Goal: Task Accomplishment & Management: Complete application form

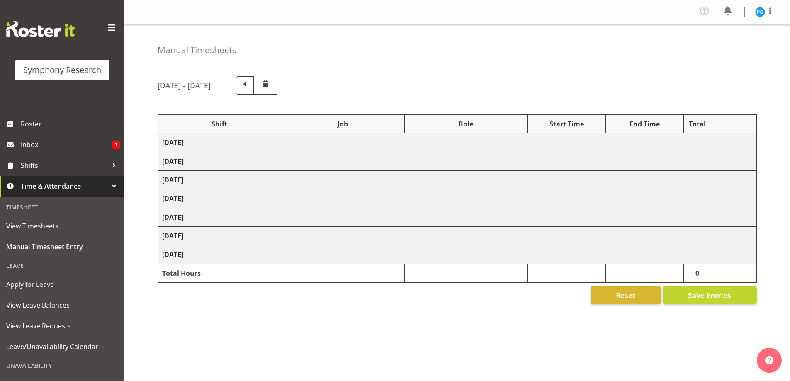
select select "48116"
select select "10536"
select select "47"
select select "48116"
select select "10574"
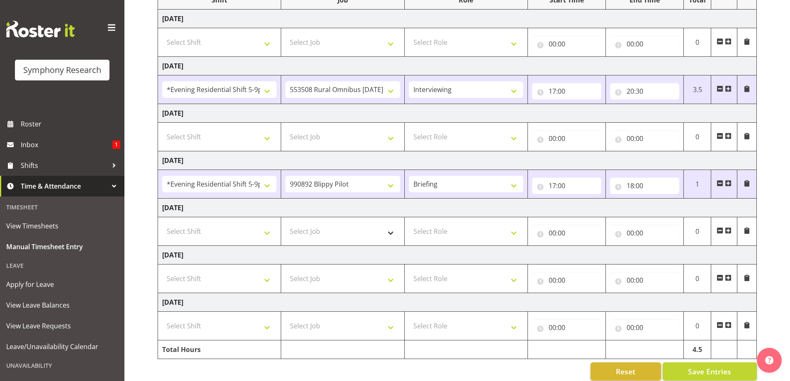
scroll to position [124, 0]
click at [630, 186] on input "18:00" at bounding box center [644, 185] width 69 height 17
click at [665, 209] on select "00 01 02 03 04 05 06 07 08 09 10 11 12 13 14 15 16 17 18 19 20 21 22 23" at bounding box center [666, 207] width 19 height 17
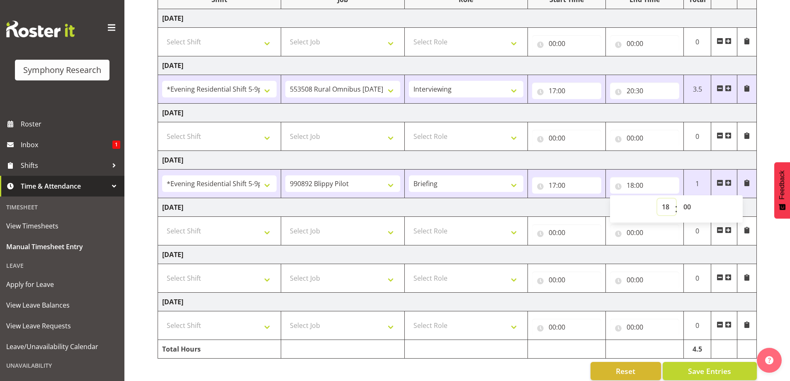
select select "17"
click at [657, 199] on select "00 01 02 03 04 05 06 07 08 09 10 11 12 13 14 15 16 17 18 19 20 21 22 23" at bounding box center [666, 207] width 19 height 17
type input "17:00"
click at [688, 207] on select "00 01 02 03 04 05 06 07 08 09 10 11 12 13 14 15 16 17 18 19 20 21 22 23 24 25 2…" at bounding box center [688, 207] width 19 height 17
select select "40"
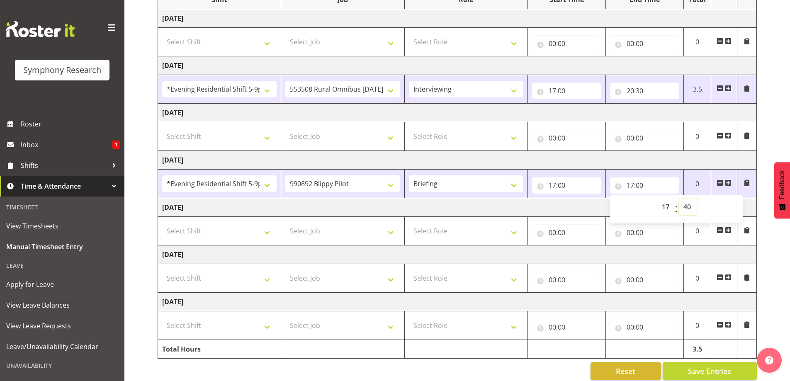
click at [679, 199] on select "00 01 02 03 04 05 06 07 08 09 10 11 12 13 14 15 16 17 18 19 20 21 22 23 24 25 2…" at bounding box center [688, 207] width 19 height 17
type input "17:40"
click at [681, 162] on td "Thursday 28th August 2025" at bounding box center [457, 160] width 599 height 19
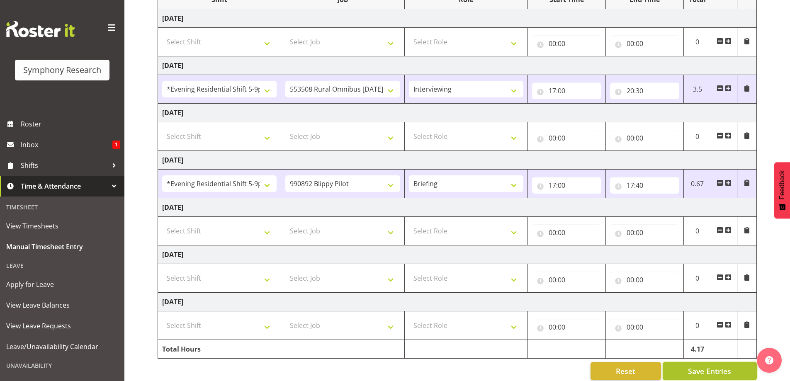
click at [690, 370] on span "Save Entries" at bounding box center [709, 371] width 43 height 11
click at [728, 182] on span at bounding box center [728, 183] width 7 height 7
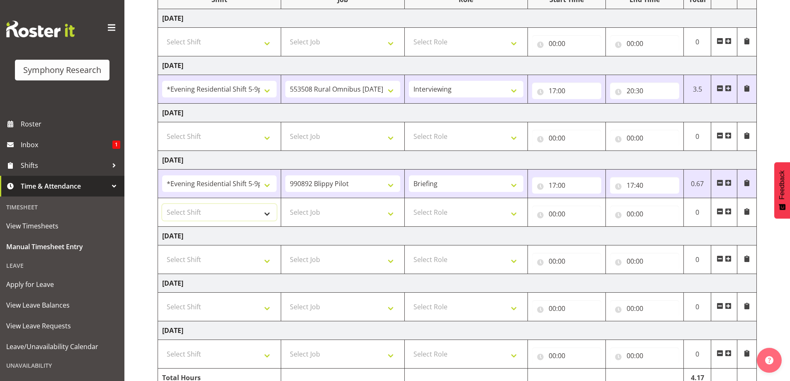
click at [270, 210] on select "Select Shift !!Weekend Residential (Roster IT Shift Label) *Business 9/10am ~ 4…" at bounding box center [219, 212] width 114 height 17
select select "48116"
click at [162, 204] on select "Select Shift !!Weekend Residential (Roster IT Shift Label) *Business 9/10am ~ 4…" at bounding box center [219, 212] width 114 height 17
click at [393, 220] on select "Select Job 550060 IF Admin 553492 World Poll Aus Wave 2 Main 2025 553493 World …" at bounding box center [342, 212] width 114 height 17
select select "10574"
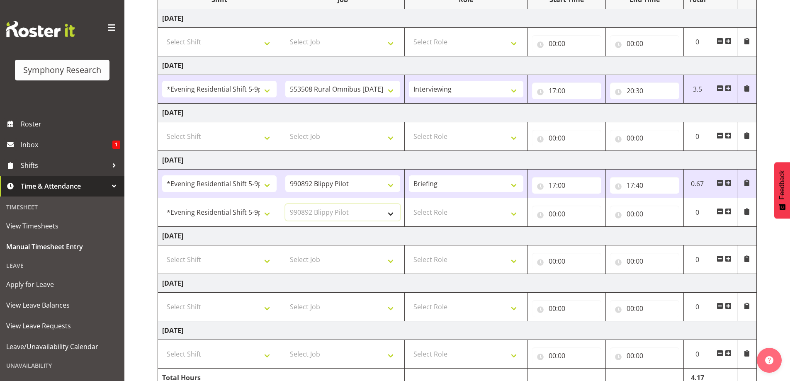
click at [285, 204] on select "Select Job 550060 IF Admin 553492 World Poll Aus Wave 2 Main 2025 553493 World …" at bounding box center [342, 212] width 114 height 17
click at [513, 213] on select "Select Role Briefing Interviewing" at bounding box center [466, 212] width 114 height 17
select select "47"
click at [409, 204] on select "Select Role Briefing Interviewing" at bounding box center [466, 212] width 114 height 17
click at [555, 217] on input "00:00" at bounding box center [566, 214] width 69 height 17
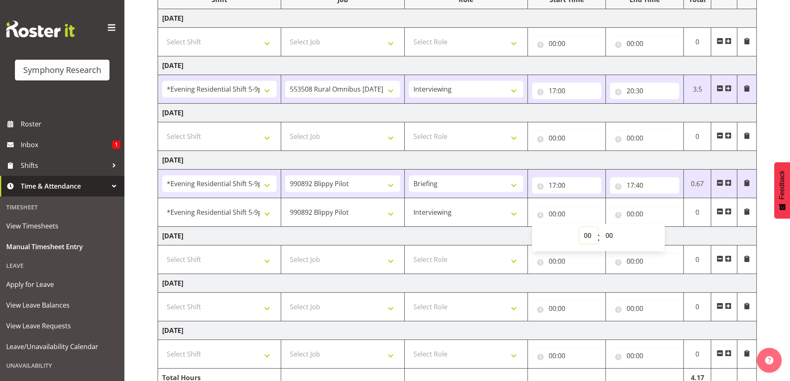
click at [588, 238] on select "00 01 02 03 04 05 06 07 08 09 10 11 12 13 14 15 16 17 18 19 20 21 22 23" at bounding box center [588, 235] width 19 height 17
select select "17"
click at [579, 227] on select "00 01 02 03 04 05 06 07 08 09 10 11 12 13 14 15 16 17 18 19 20 21 22 23" at bounding box center [588, 235] width 19 height 17
type input "17:00"
click at [608, 234] on select "00 01 02 03 04 05 06 07 08 09 10 11 12 13 14 15 16 17 18 19 20 21 22 23 24 25 2…" at bounding box center [610, 235] width 19 height 17
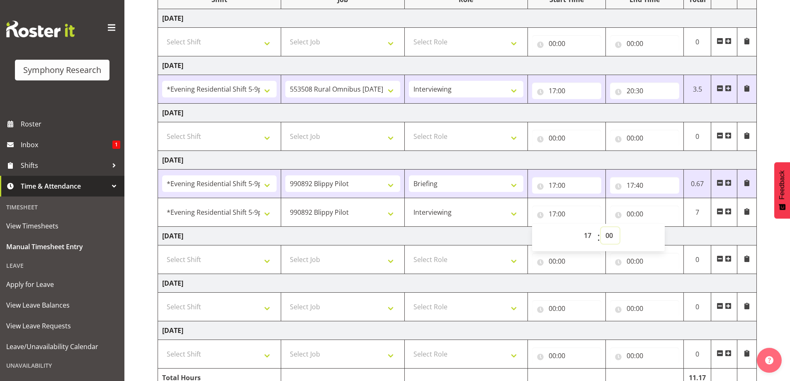
select select "40"
click at [601, 227] on select "00 01 02 03 04 05 06 07 08 09 10 11 12 13 14 15 16 17 18 19 20 21 22 23 24 25 2…" at bounding box center [610, 235] width 19 height 17
type input "17:40"
click at [640, 213] on input "00:00" at bounding box center [644, 214] width 69 height 17
click at [664, 232] on select "00 01 02 03 04 05 06 07 08 09 10 11 12 13 14 15 16 17 18 19 20 21 22 23" at bounding box center [666, 235] width 19 height 17
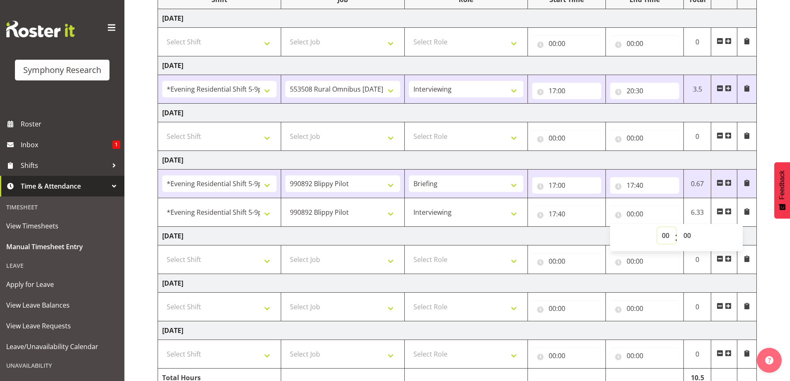
select select "21"
click at [657, 227] on select "00 01 02 03 04 05 06 07 08 09 10 11 12 13 14 15 16 17 18 19 20 21 22 23" at bounding box center [666, 235] width 19 height 17
type input "21:00"
click at [635, 158] on td "Thursday 28th August 2025" at bounding box center [457, 160] width 599 height 19
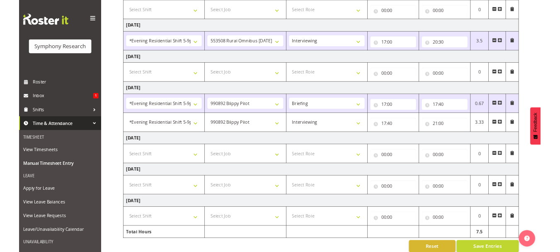
scroll to position [165, 0]
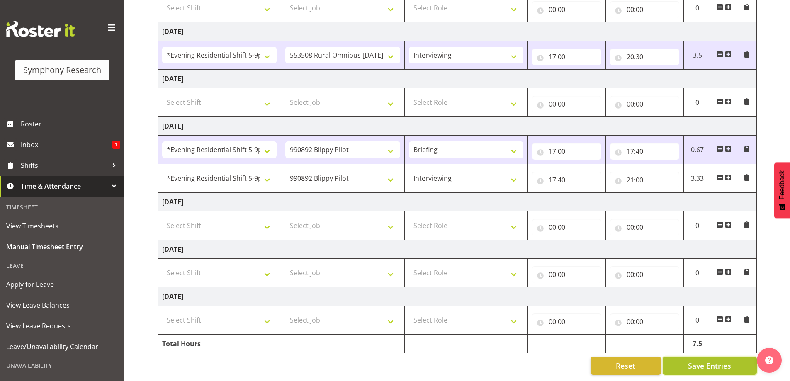
click at [708, 360] on span "Save Entries" at bounding box center [709, 365] width 43 height 11
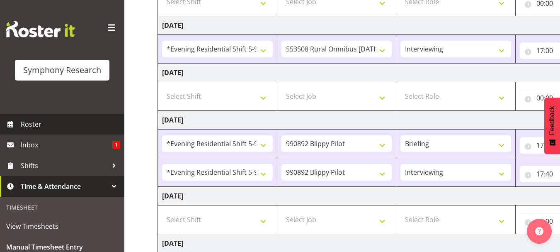
click at [32, 122] on span "Roster" at bounding box center [71, 124] width 100 height 12
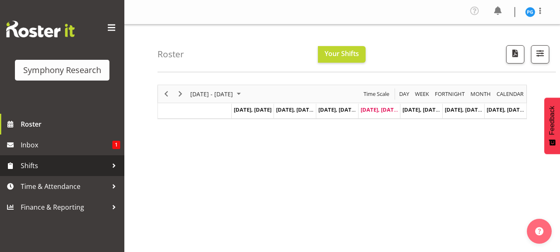
click at [110, 162] on div at bounding box center [114, 165] width 12 height 12
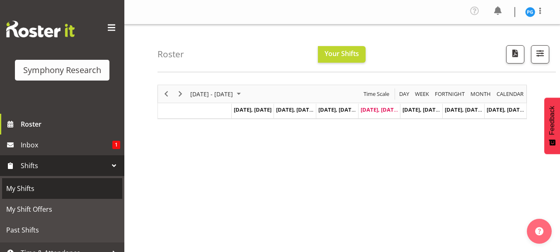
click at [31, 185] on span "My Shifts" at bounding box center [62, 188] width 112 height 12
